Goal: Task Accomplishment & Management: Complete application form

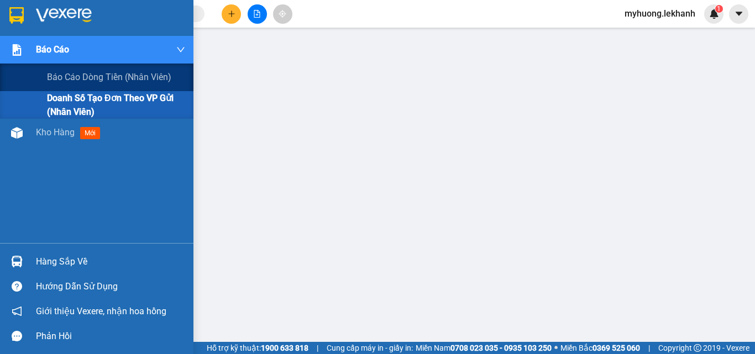
click at [53, 111] on span "Doanh số tạo đơn theo VP gửi (nhân viên)" at bounding box center [116, 105] width 138 height 28
click at [57, 99] on span "Doanh số tạo đơn theo VP gửi (nhân viên)" at bounding box center [116, 105] width 138 height 28
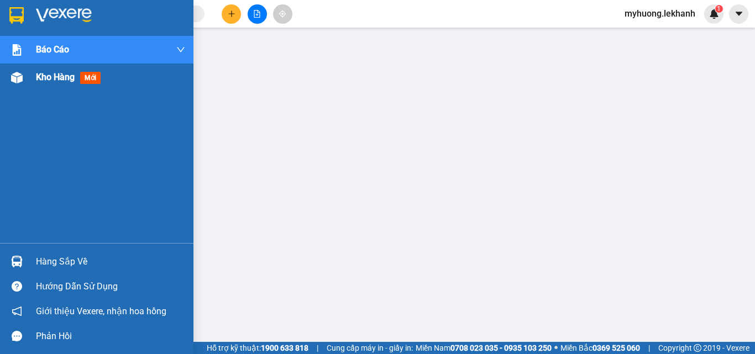
click at [65, 74] on span "Kho hàng" at bounding box center [55, 77] width 39 height 11
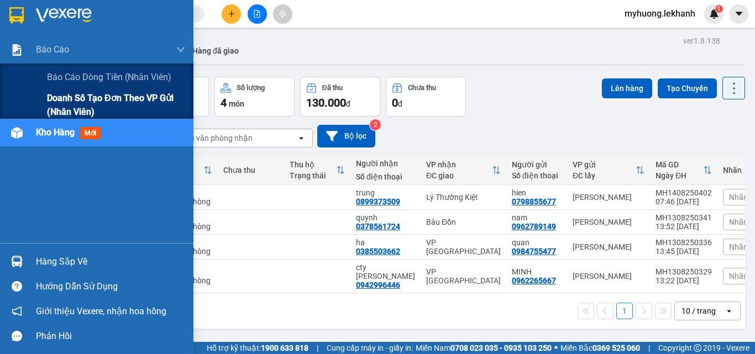
click at [73, 102] on span "Doanh số tạo đơn theo VP gửi (nhân viên)" at bounding box center [116, 105] width 138 height 28
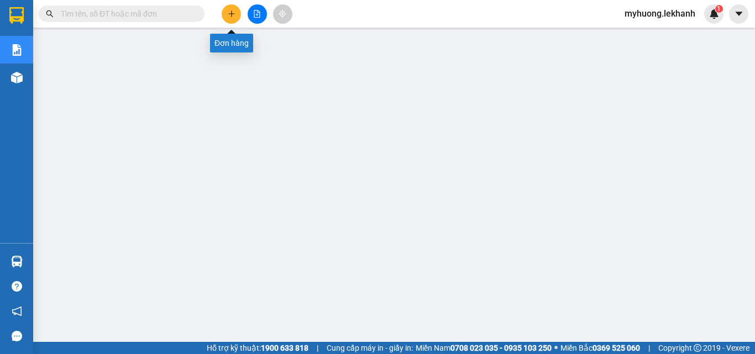
click at [229, 11] on icon "plus" at bounding box center [232, 14] width 8 height 8
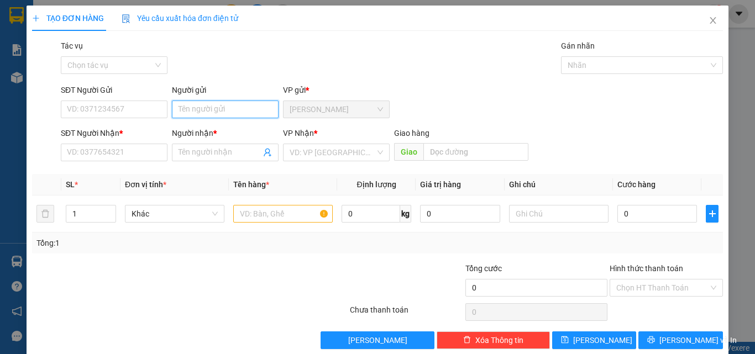
click at [214, 112] on input "Người gửi" at bounding box center [225, 110] width 107 height 18
drag, startPoint x: 213, startPoint y: 111, endPoint x: 177, endPoint y: 376, distance: 267.7
click at [177, 354] on html "Kết quả tìm kiếm ( 0 ) Bộ lọc No Data myhuong.lekhanh 1 Báo cáo Báo cáo dòng ti…" at bounding box center [377, 177] width 755 height 354
type input "m"
type input "tram mỹ hương"
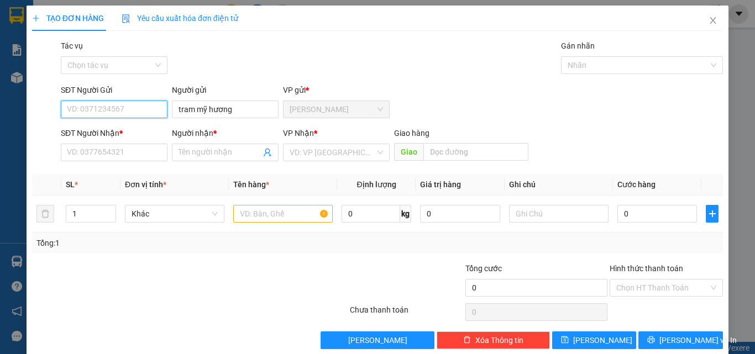
click at [129, 109] on input "SĐT Người Gửi" at bounding box center [114, 110] width 107 height 18
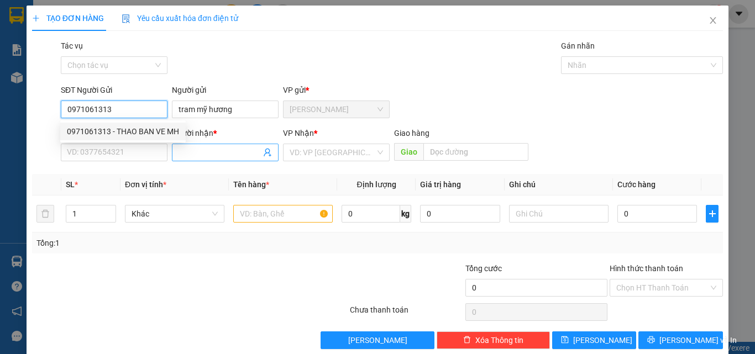
type input "0971061313"
click at [210, 156] on input "Người nhận *" at bounding box center [220, 152] width 82 height 12
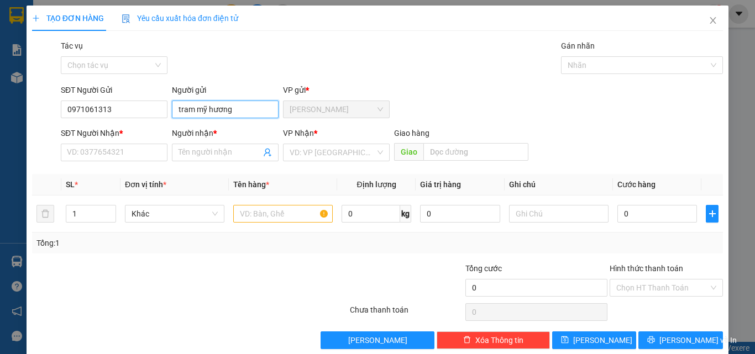
click at [175, 110] on input "tram mỹ hương" at bounding box center [225, 110] width 107 height 18
type input "thảo tram mỹ hương"
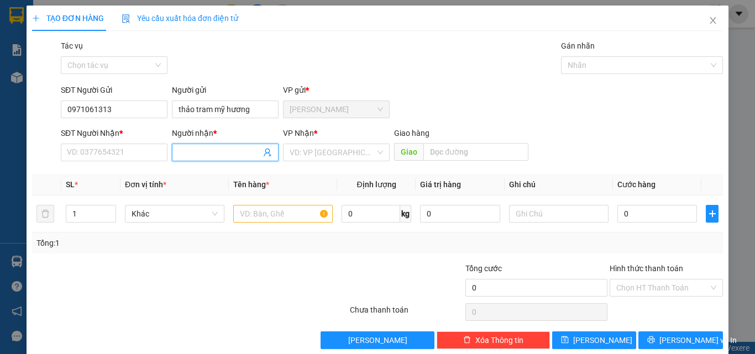
click at [195, 151] on input "Người nhận *" at bounding box center [220, 152] width 82 height 12
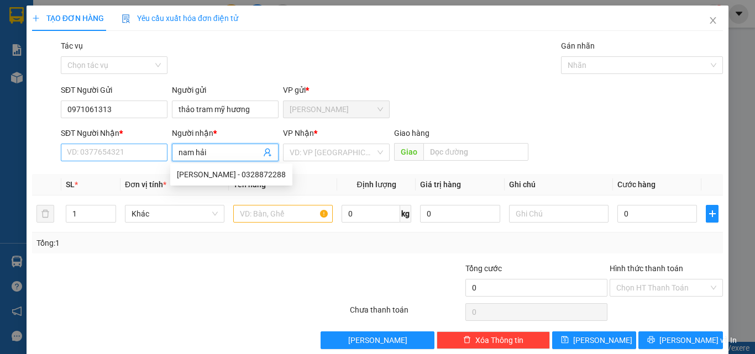
type input "nam hải"
click at [117, 155] on input "SĐT Người Nhận *" at bounding box center [114, 153] width 107 height 18
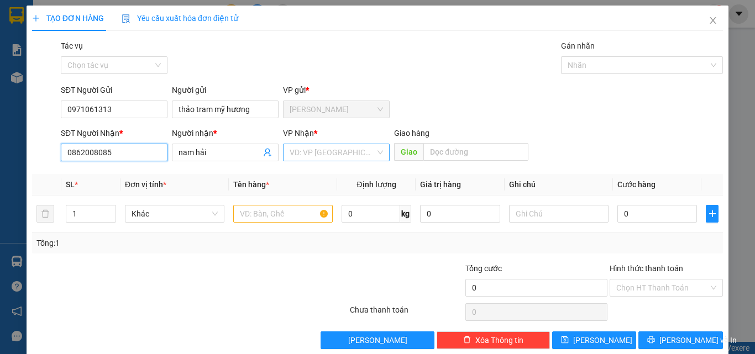
type input "0862008085"
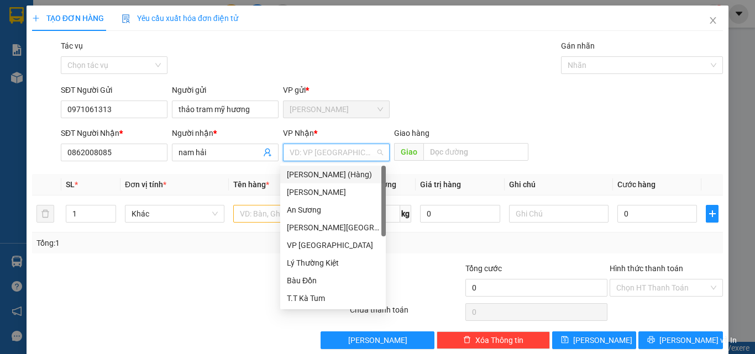
click at [338, 149] on input "search" at bounding box center [333, 152] width 86 height 17
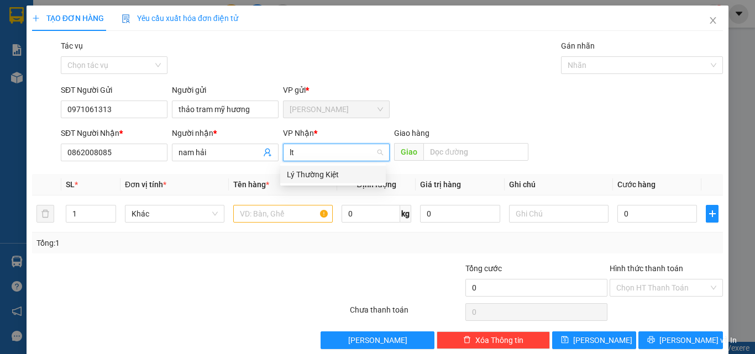
type input "ltk"
click at [339, 176] on div "Lý Thường Kiệt" at bounding box center [333, 175] width 92 height 12
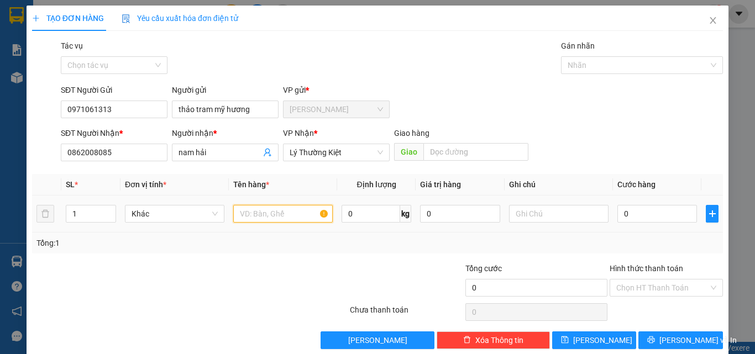
click at [254, 214] on input "text" at bounding box center [282, 214] width 99 height 18
type input "1 thùng cá cảnh sông"
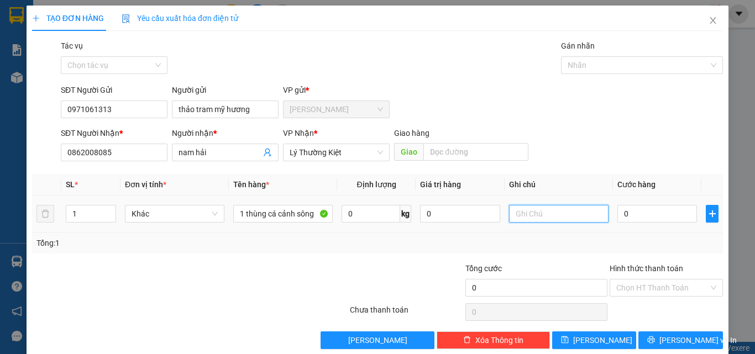
click at [534, 215] on input "text" at bounding box center [558, 214] width 99 height 18
type input "anh quốc kg nhận thùng cá trạm mh gửi lại cho [GEOGRAPHIC_DATA]"
click at [642, 212] on input "0" at bounding box center [657, 214] width 80 height 18
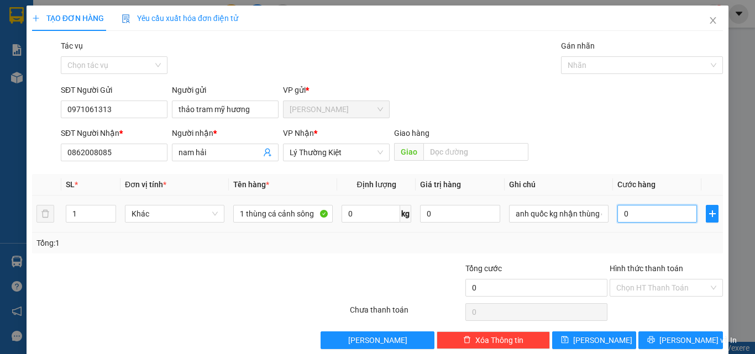
type input "4"
type input "40"
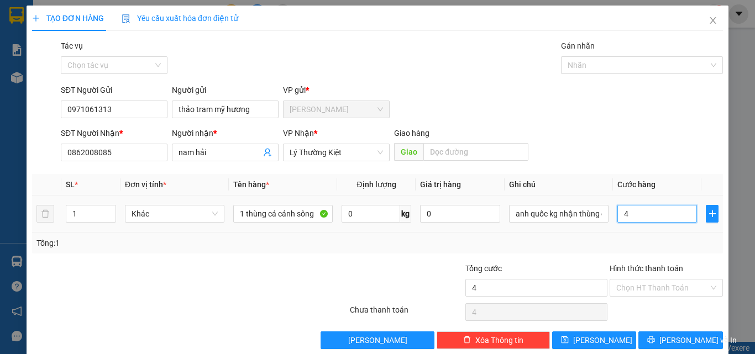
type input "40"
type input "40.000"
click at [601, 244] on div "Tổng: 1" at bounding box center [377, 243] width 682 height 12
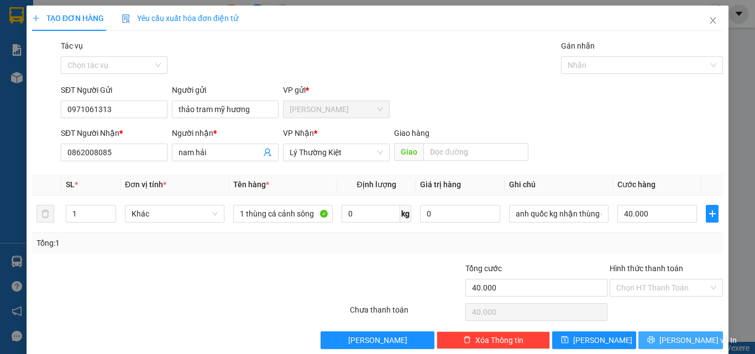
click at [655, 337] on icon "printer" at bounding box center [651, 340] width 8 height 8
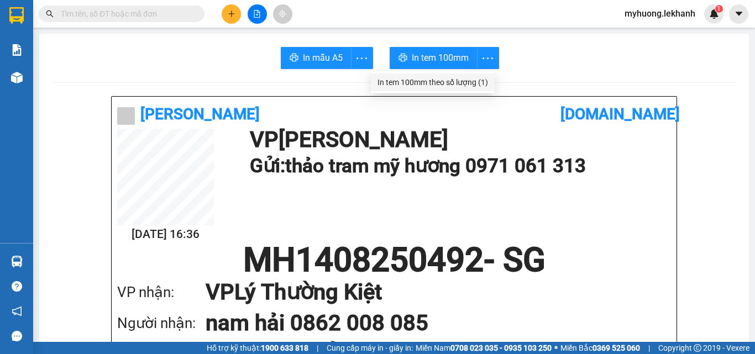
click at [485, 82] on div "In tem 100mm theo số lượng (1)" at bounding box center [432, 82] width 111 height 12
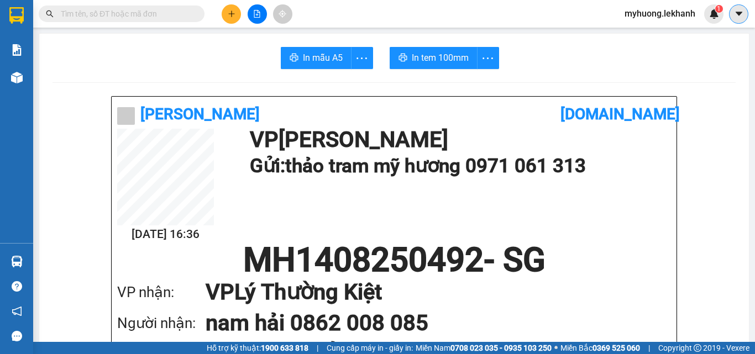
click at [744, 7] on button at bounding box center [738, 13] width 19 height 19
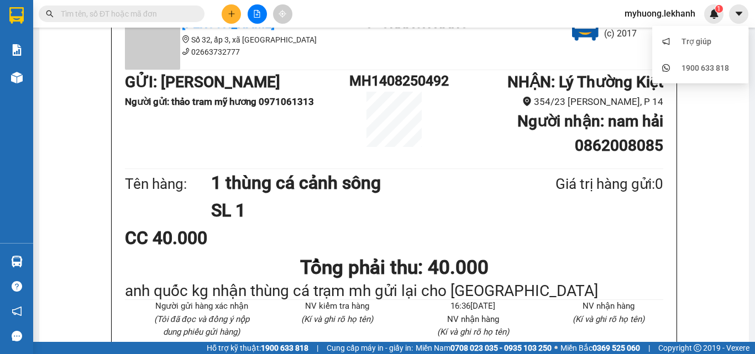
scroll to position [332, 0]
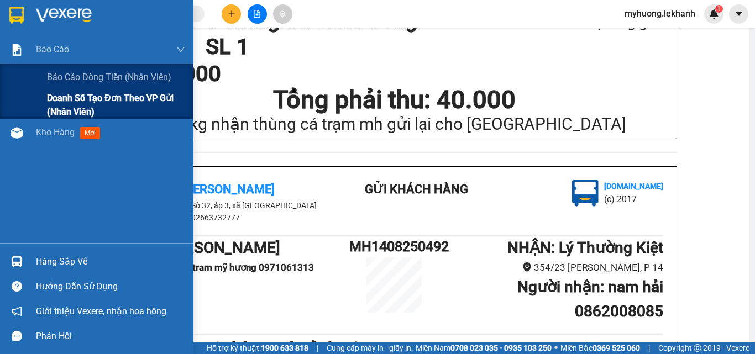
click at [62, 101] on span "Doanh số tạo đơn theo VP gửi (nhân viên)" at bounding box center [116, 105] width 138 height 28
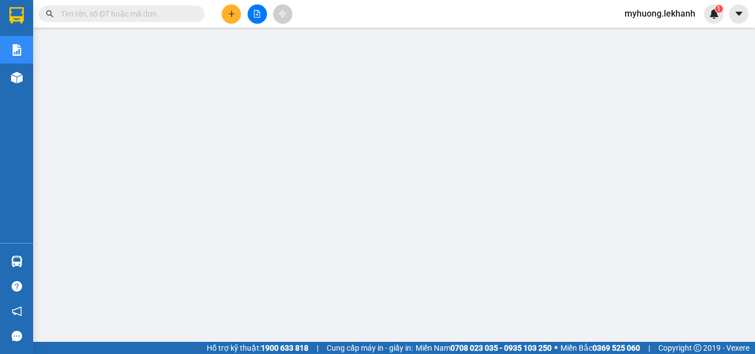
scroll to position [83, 0]
